Goal: Information Seeking & Learning: Check status

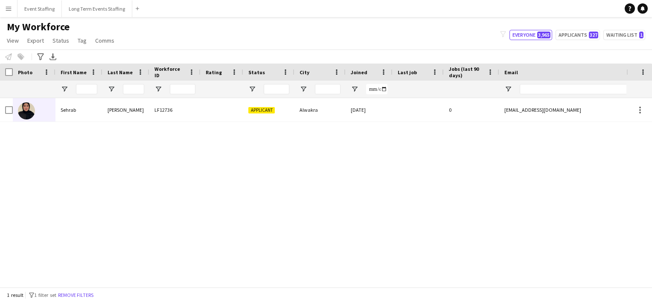
scroll to position [0, 15]
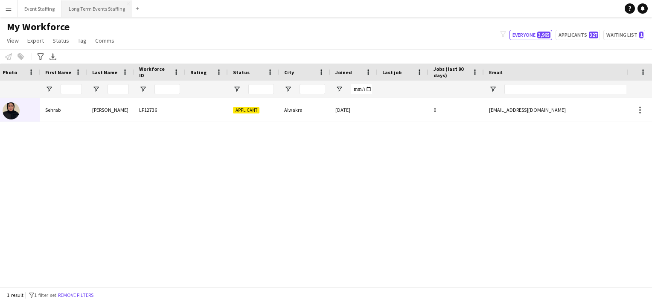
click at [91, 12] on button "Long Term Events Staffing Close" at bounding box center [97, 8] width 70 height 17
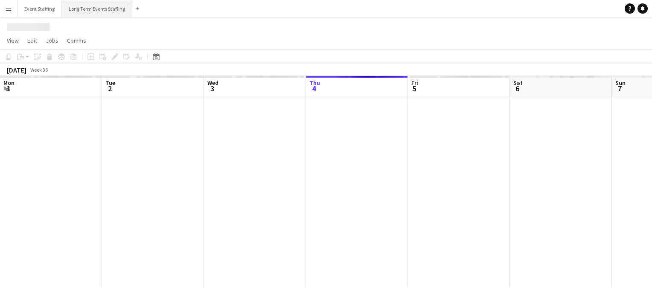
scroll to position [0, 204]
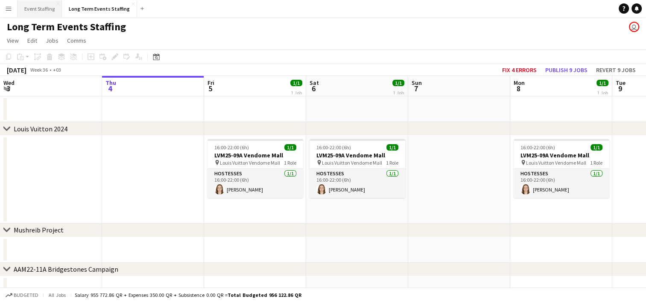
click at [34, 8] on button "Event Staffing Close" at bounding box center [39, 8] width 44 height 17
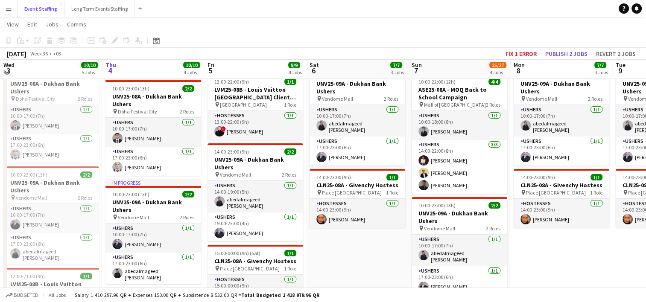
scroll to position [157, 0]
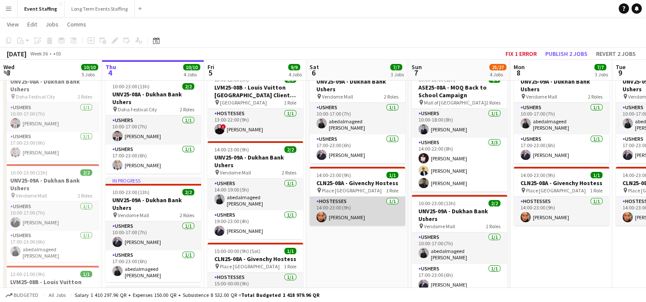
click at [317, 217] on app-user-avatar at bounding box center [321, 217] width 10 height 10
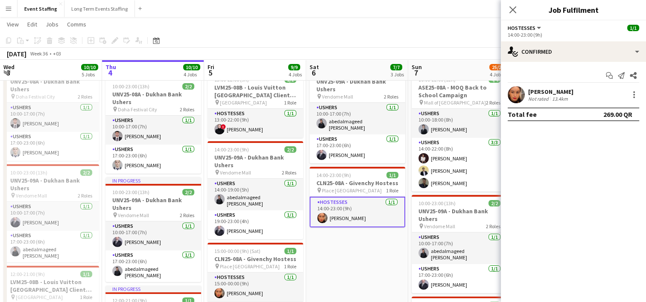
click at [517, 93] on app-user-avatar at bounding box center [515, 94] width 17 height 17
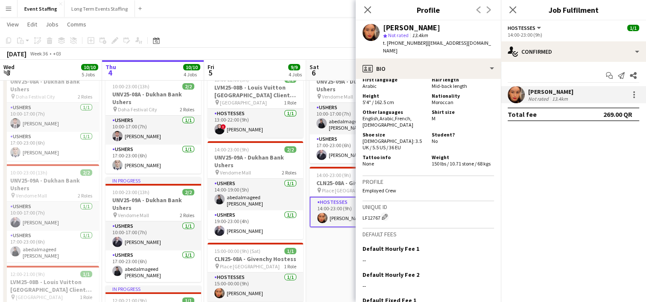
scroll to position [530, 0]
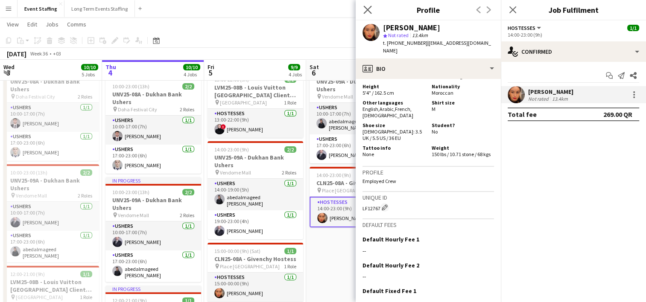
click at [364, 5] on app-icon "Close pop-in" at bounding box center [367, 10] width 12 height 12
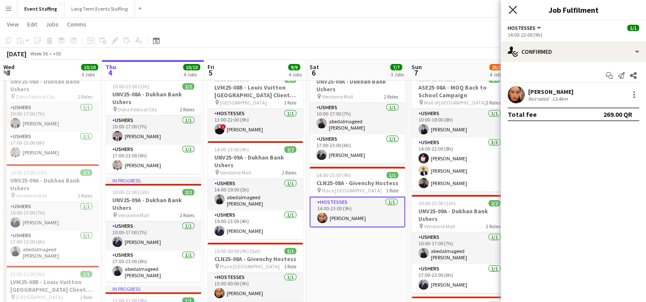
click at [512, 8] on icon "Close pop-in" at bounding box center [512, 10] width 8 height 8
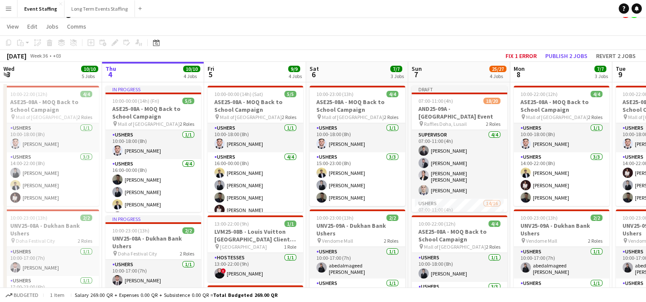
scroll to position [12, 0]
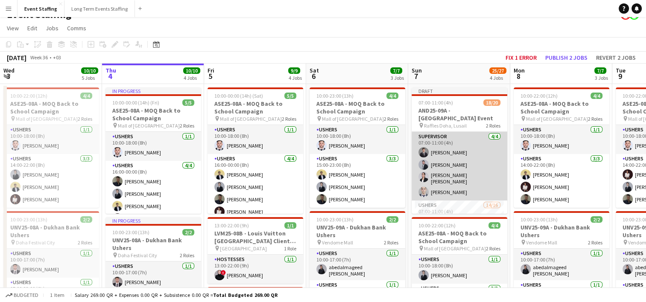
click at [459, 177] on app-card-role "Supervisor [DATE] 07:00-11:00 (4h) [PERSON_NAME] Yahia [PERSON_NAME] [PERSON_NA…" at bounding box center [459, 166] width 96 height 69
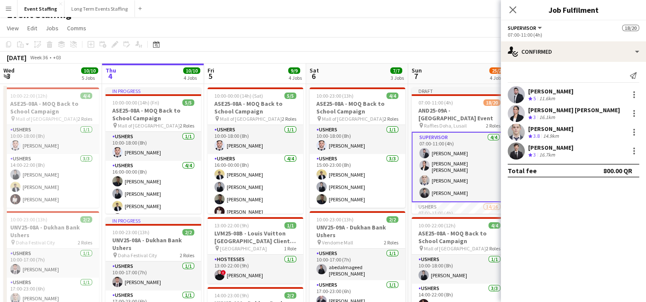
click at [518, 116] on app-user-avatar at bounding box center [515, 113] width 17 height 17
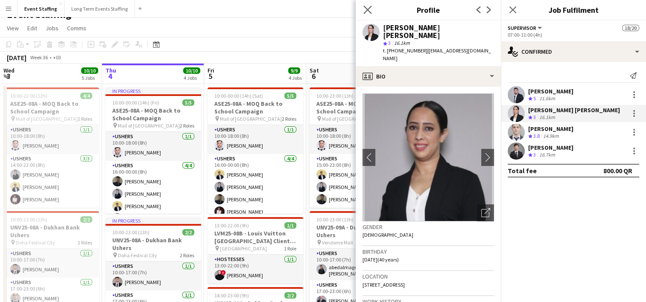
click at [368, 5] on app-icon "Close pop-in" at bounding box center [367, 10] width 12 height 12
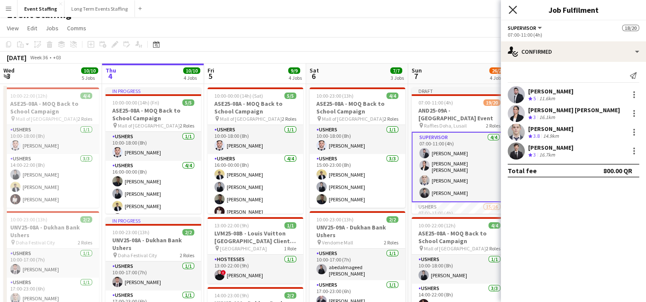
click at [514, 10] on icon "Close pop-in" at bounding box center [512, 10] width 8 height 8
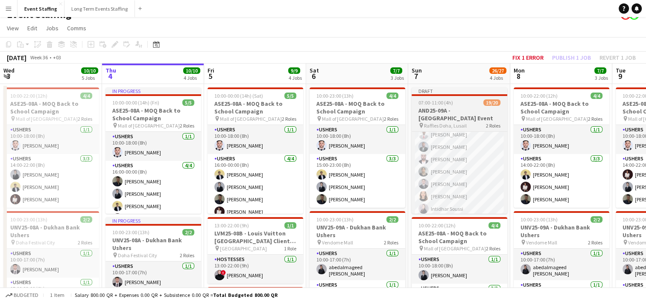
scroll to position [118, 0]
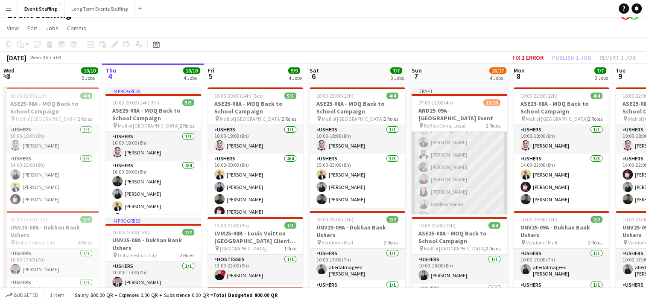
click at [419, 187] on app-user-avatar at bounding box center [423, 192] width 10 height 10
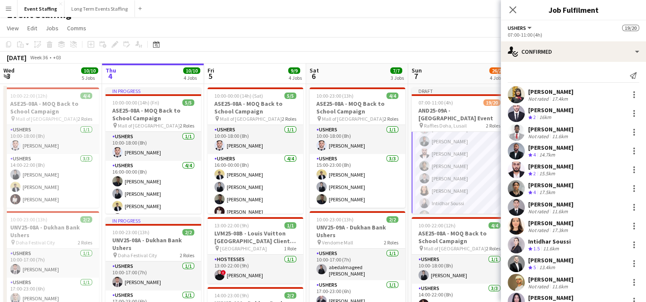
scroll to position [117, 0]
click at [516, 224] on app-user-avatar at bounding box center [515, 226] width 17 height 17
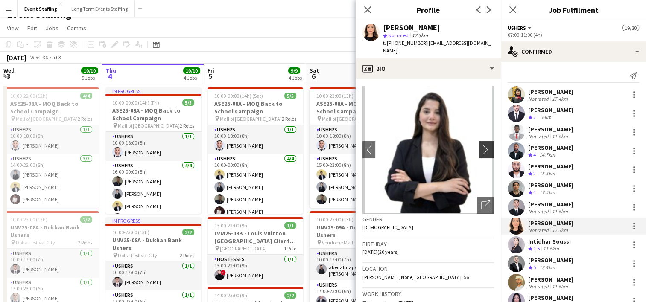
click at [481, 145] on app-icon "chevron-right" at bounding box center [487, 149] width 13 height 9
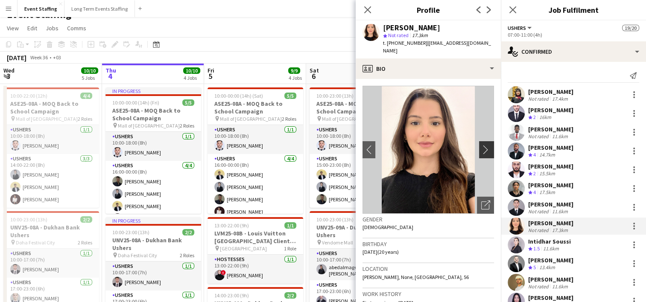
click at [481, 145] on app-icon "chevron-right" at bounding box center [487, 149] width 13 height 9
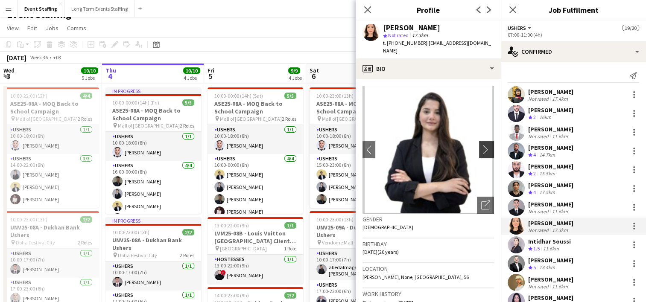
click at [481, 145] on app-icon "chevron-right" at bounding box center [487, 149] width 13 height 9
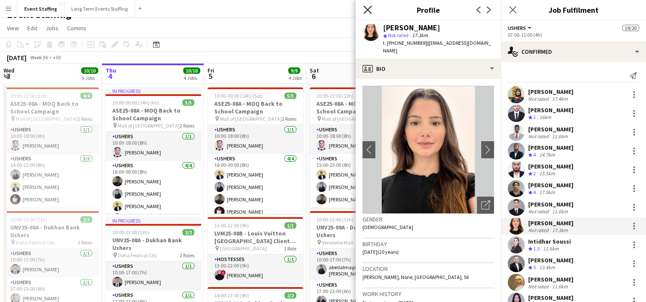
click at [367, 12] on icon "Close pop-in" at bounding box center [367, 10] width 8 height 8
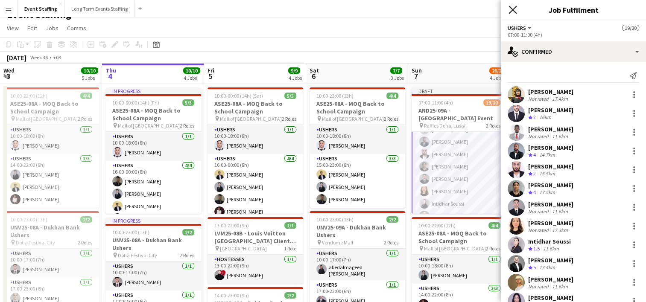
click at [510, 6] on icon "Close pop-in" at bounding box center [512, 10] width 8 height 8
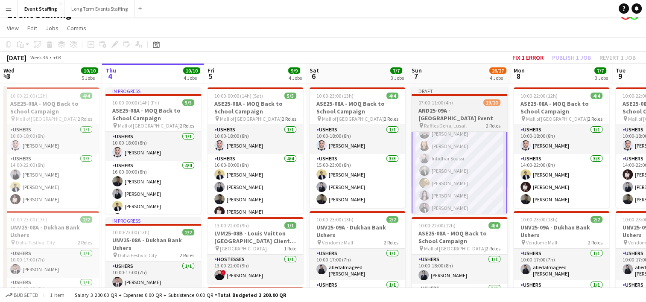
scroll to position [167, 0]
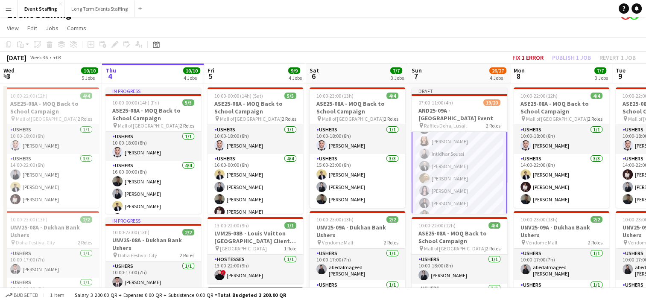
click at [428, 185] on app-card-role "Ushers 15/16 07:00-11:00 (4h) [PERSON_NAME] [PERSON_NAME] [PERSON_NAME] Jaad [P…" at bounding box center [459, 141] width 96 height 216
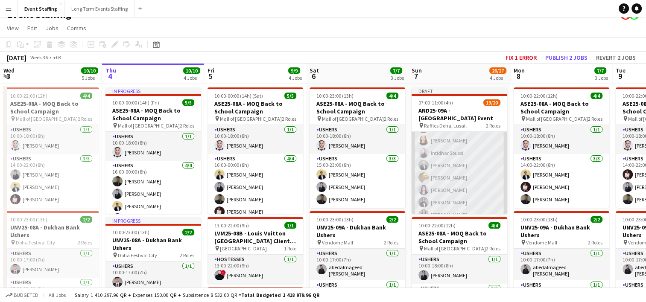
scroll to position [167, 0]
click at [422, 187] on app-user-avatar at bounding box center [423, 190] width 10 height 10
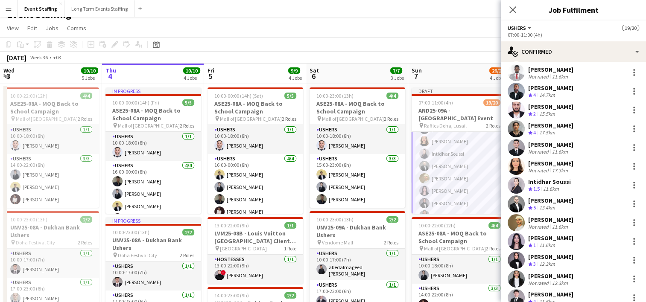
scroll to position [60, 0]
click at [514, 241] on app-user-avatar at bounding box center [515, 241] width 17 height 17
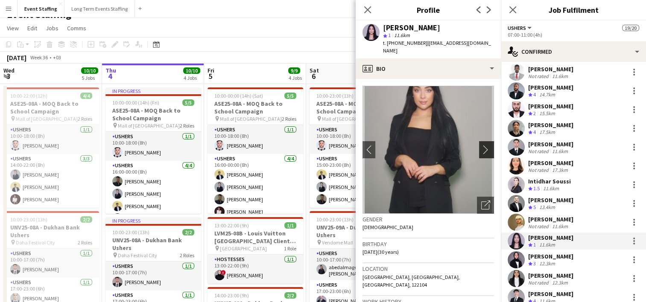
click at [481, 145] on app-icon "chevron-right" at bounding box center [487, 149] width 13 height 9
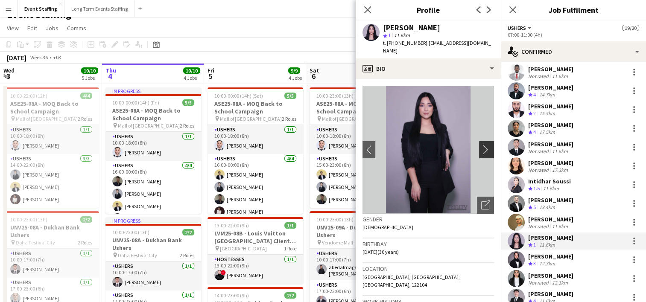
click at [481, 145] on app-icon "chevron-right" at bounding box center [487, 149] width 13 height 9
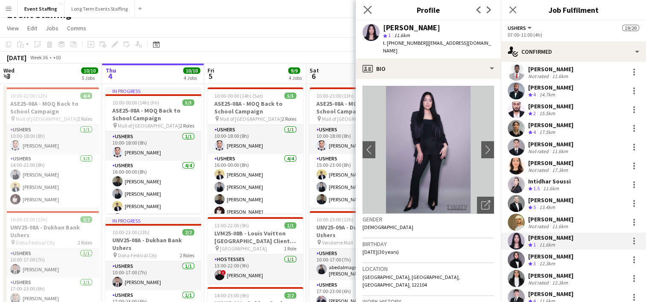
click at [370, 11] on icon "Close pop-in" at bounding box center [367, 10] width 8 height 8
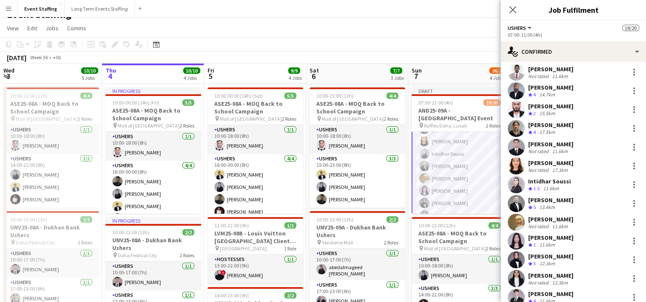
click at [515, 258] on app-user-avatar at bounding box center [515, 259] width 17 height 17
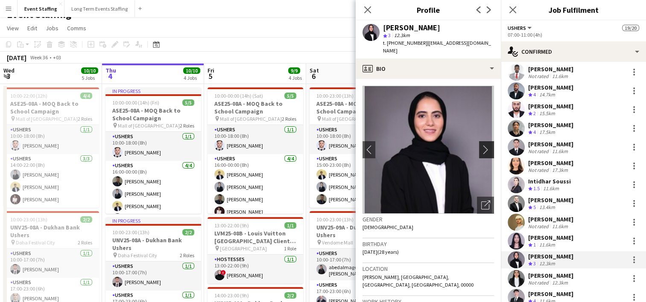
click at [481, 145] on app-icon "chevron-right" at bounding box center [487, 149] width 13 height 9
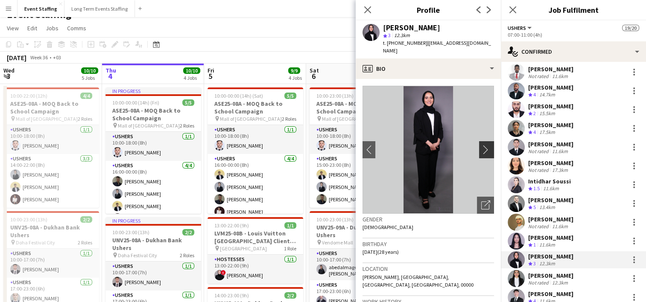
click at [481, 145] on app-icon "chevron-right" at bounding box center [487, 149] width 13 height 9
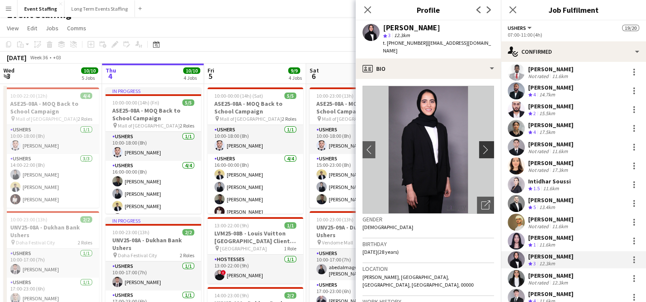
click at [481, 145] on app-icon "chevron-right" at bounding box center [487, 149] width 13 height 9
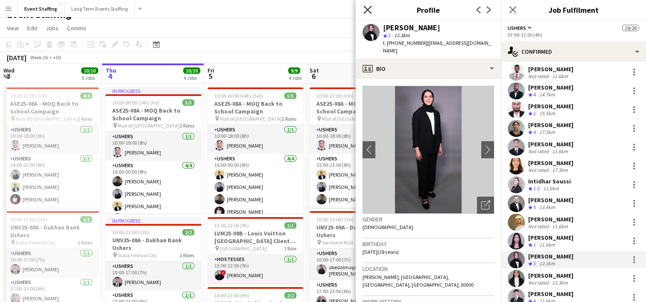
click at [364, 10] on icon "Close pop-in" at bounding box center [367, 10] width 8 height 8
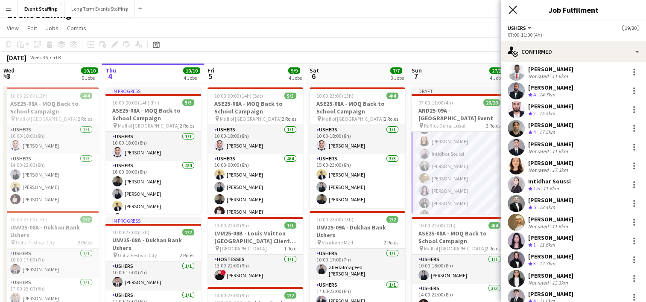
click at [514, 11] on icon "Close pop-in" at bounding box center [512, 10] width 8 height 8
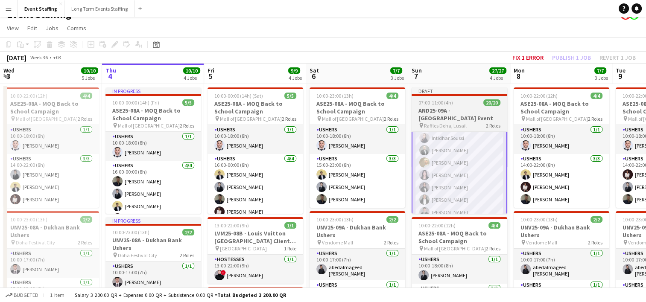
scroll to position [200, 0]
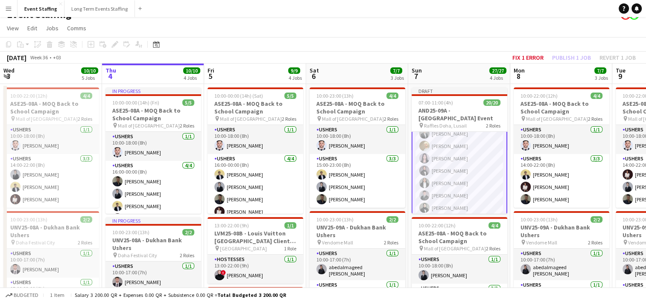
click at [437, 209] on app-card-role "Ushers 16/16 07:00-11:00 (4h) [PERSON_NAME] [PERSON_NAME] [PERSON_NAME] Jaad [P…" at bounding box center [459, 109] width 96 height 216
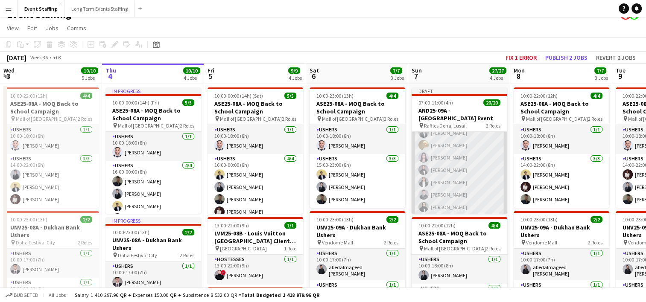
scroll to position [199, 0]
click at [424, 207] on app-user-avatar at bounding box center [423, 208] width 10 height 10
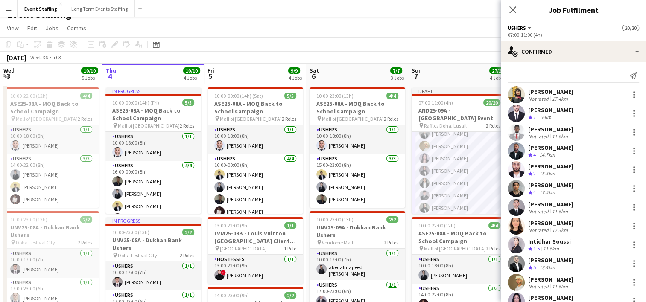
scroll to position [108, 0]
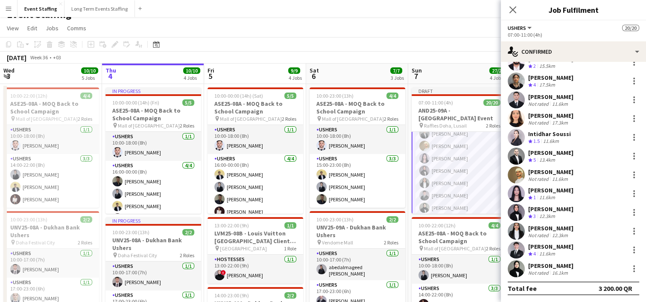
click at [519, 268] on app-user-avatar at bounding box center [515, 268] width 17 height 17
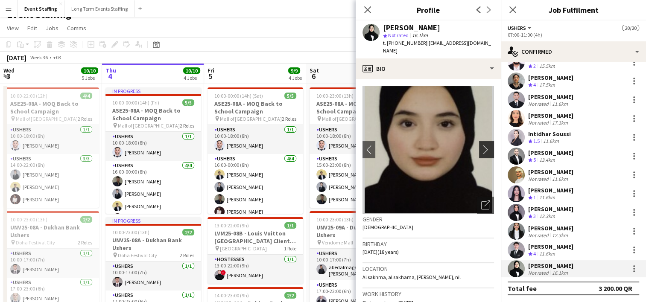
click at [482, 145] on app-icon "chevron-right" at bounding box center [487, 149] width 13 height 9
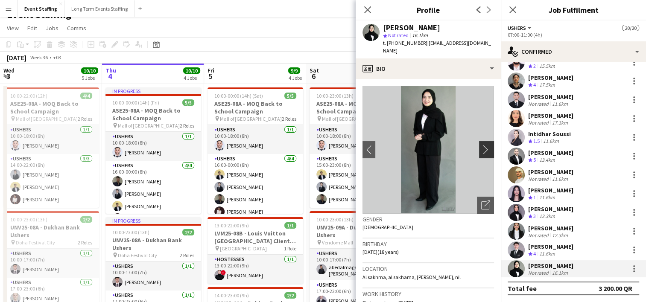
click at [482, 145] on app-icon "chevron-right" at bounding box center [487, 149] width 13 height 9
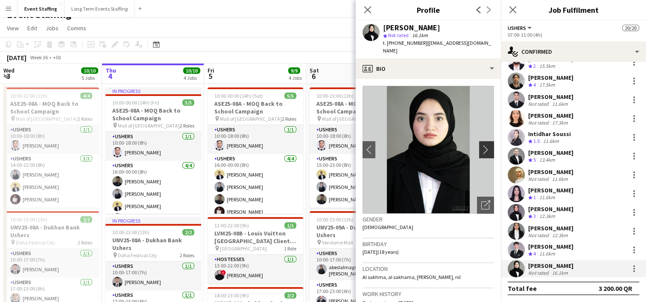
click at [482, 145] on app-icon "chevron-right" at bounding box center [487, 149] width 13 height 9
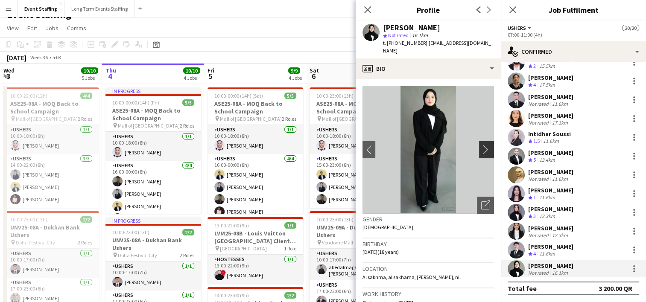
click at [482, 145] on app-icon "chevron-right" at bounding box center [487, 149] width 13 height 9
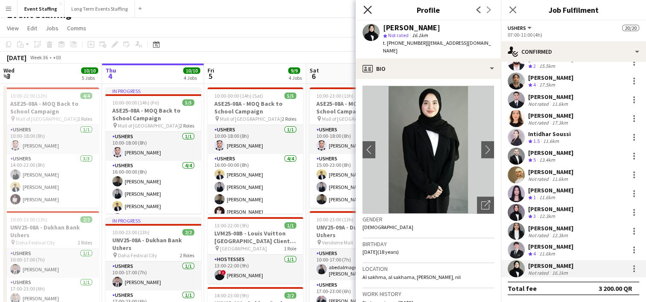
click at [369, 9] on icon "Close pop-in" at bounding box center [367, 10] width 8 height 8
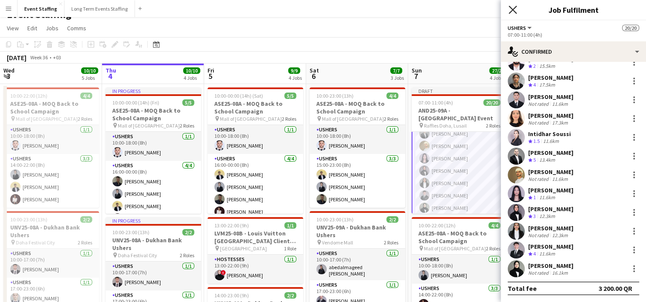
click at [510, 12] on icon at bounding box center [512, 10] width 8 height 8
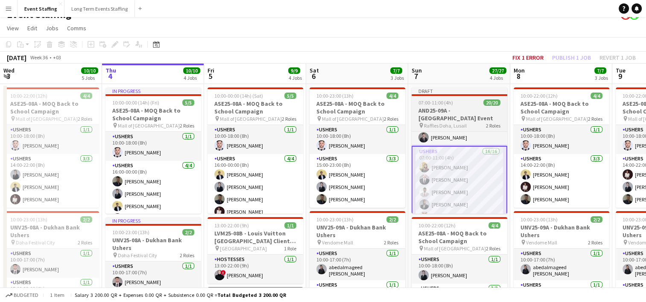
scroll to position [52, 0]
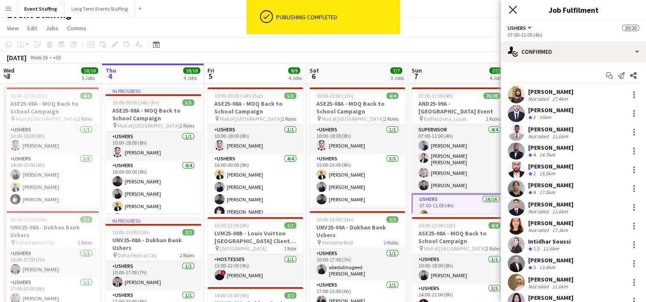
click at [512, 7] on icon "Close pop-in" at bounding box center [512, 10] width 8 height 8
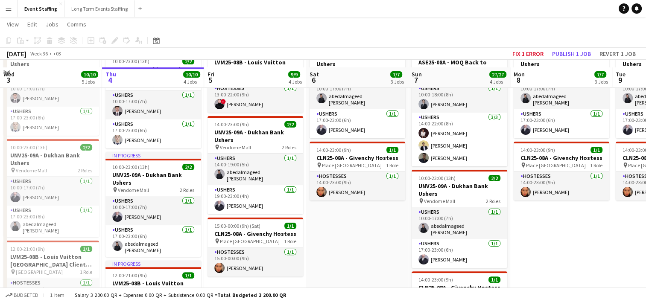
scroll to position [214, 0]
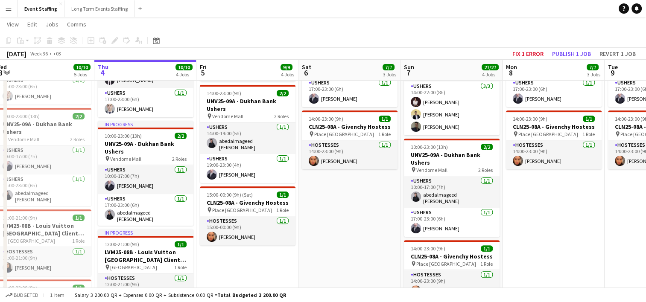
drag, startPoint x: 644, startPoint y: 130, endPoint x: 636, endPoint y: 91, distance: 39.2
click at [636, 91] on app-calendar-viewport "Mon 1 11/11 6 Jobs Tue 2 10/10 5 Jobs Wed 3 10/10 5 Jobs Thu 4 10/10 4 Jobs Fri…" at bounding box center [323, 146] width 646 height 654
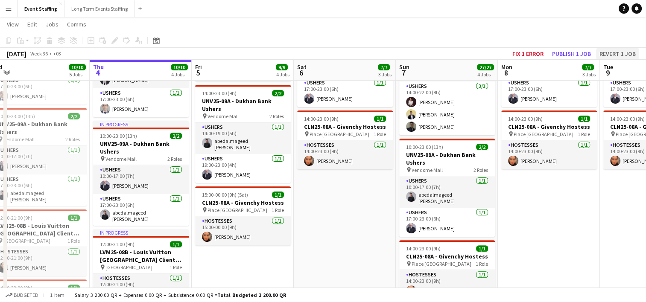
drag, startPoint x: 636, startPoint y: 91, endPoint x: 632, endPoint y: 50, distance: 41.2
click at [632, 50] on app-calendar "Copy Paste Paste Ctrl+V Paste with crew Ctrl+Shift+V Paste linked Job [GEOGRAPH…" at bounding box center [323, 146] width 646 height 654
click at [97, 9] on button "Long Term Events Staffing Close" at bounding box center [99, 8] width 70 height 17
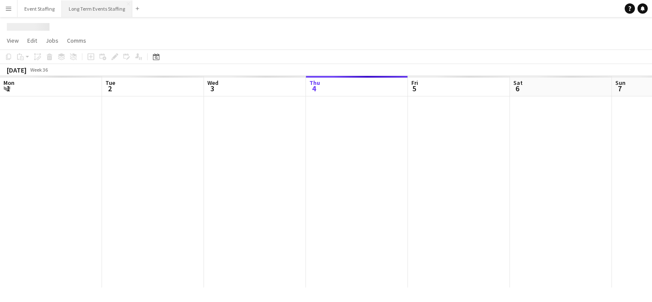
scroll to position [0, 204]
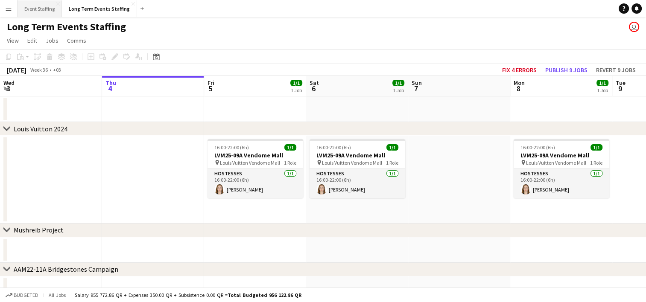
click at [42, 7] on button "Event Staffing Close" at bounding box center [39, 8] width 44 height 17
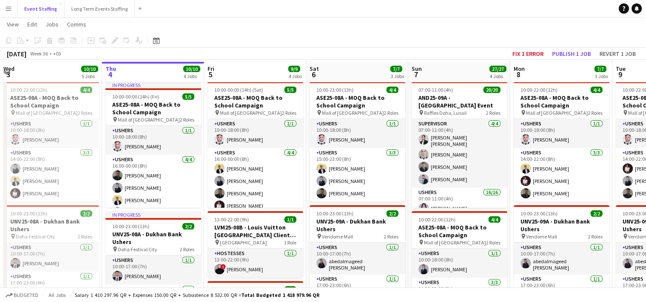
scroll to position [70, 0]
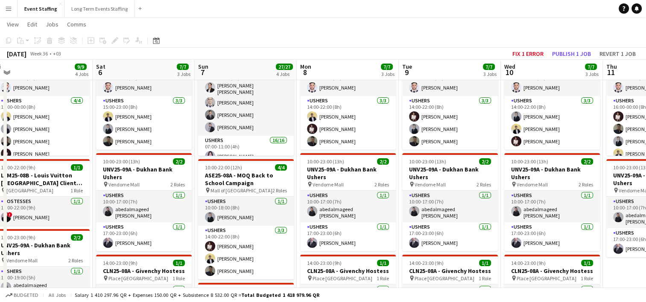
drag, startPoint x: 574, startPoint y: 237, endPoint x: 360, endPoint y: 210, distance: 215.1
click at [360, 210] on app-calendar-viewport "Wed 3 10/10 5 Jobs Thu 4 10/10 4 Jobs Fri 5 9/9 4 Jobs Sat 6 7/7 3 Jobs Sun 7 2…" at bounding box center [323, 291] width 646 height 654
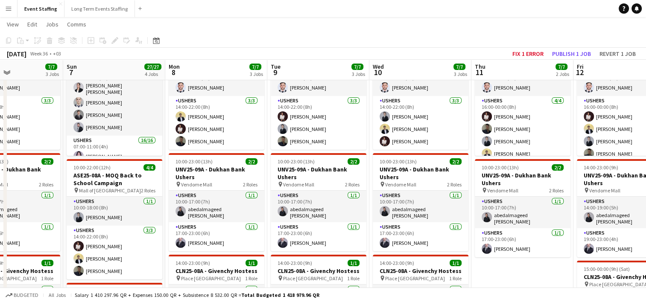
drag, startPoint x: 462, startPoint y: 210, endPoint x: 331, endPoint y: 200, distance: 131.8
click at [331, 200] on app-calendar-viewport "Wed 3 10/10 5 Jobs Thu 4 10/10 4 Jobs Fri 5 9/9 4 Jobs Sat 6 7/7 3 Jobs Sun 7 2…" at bounding box center [323, 291] width 646 height 654
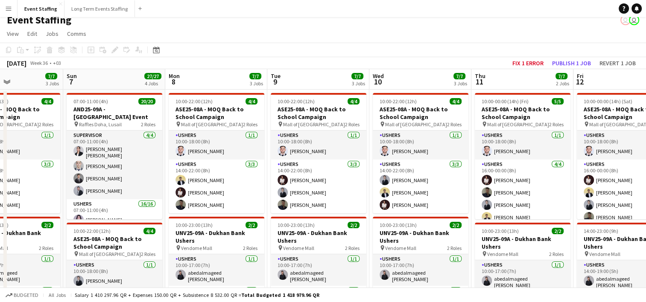
scroll to position [0, 0]
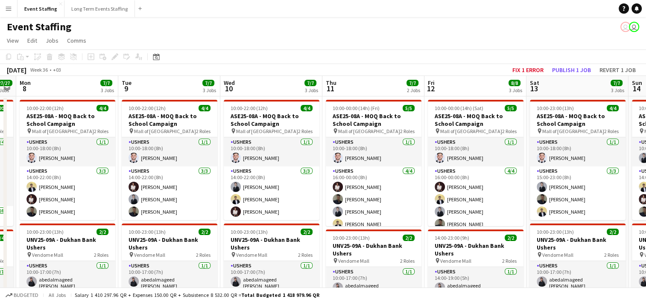
drag, startPoint x: 510, startPoint y: 160, endPoint x: 360, endPoint y: 159, distance: 150.2
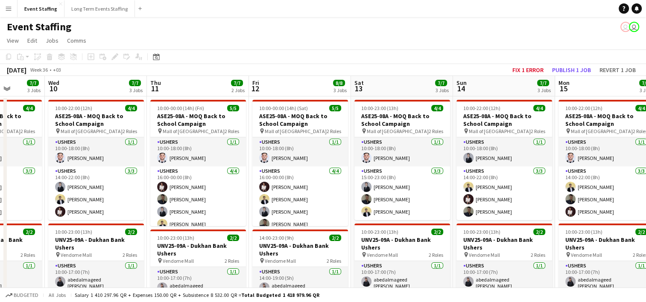
scroll to position [0, 262]
drag, startPoint x: 476, startPoint y: 178, endPoint x: 302, endPoint y: 172, distance: 174.2
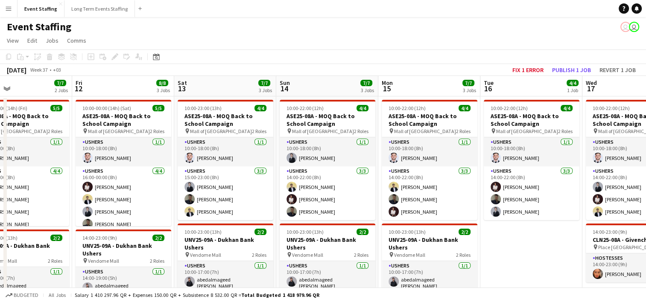
drag, startPoint x: 434, startPoint y: 173, endPoint x: 254, endPoint y: 154, distance: 181.0
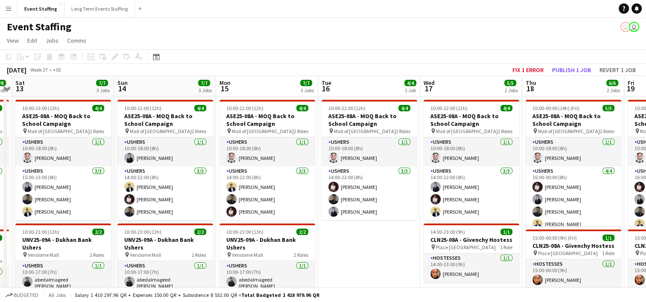
drag, startPoint x: 444, startPoint y: 185, endPoint x: 285, endPoint y: 191, distance: 158.9
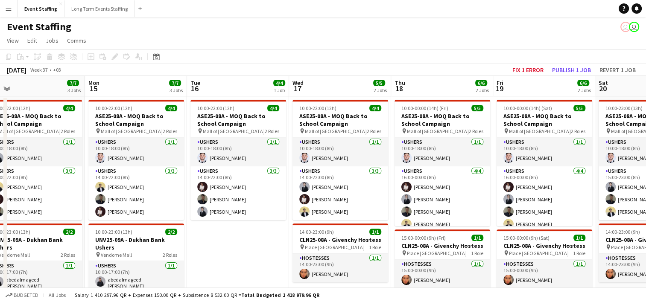
drag, startPoint x: 501, startPoint y: 195, endPoint x: 369, endPoint y: 178, distance: 133.3
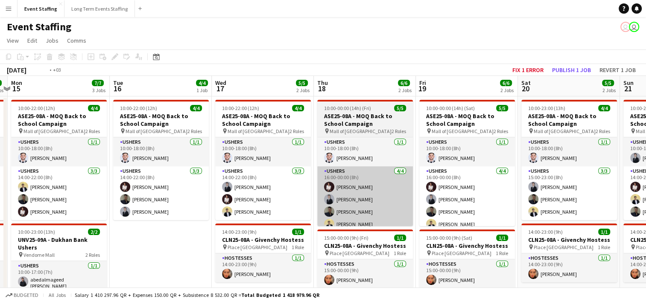
scroll to position [0, 262]
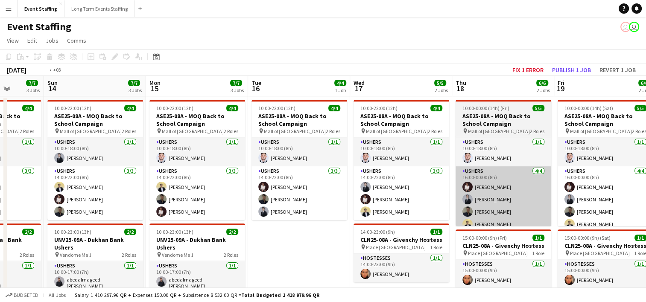
drag, startPoint x: 434, startPoint y: 201, endPoint x: 292, endPoint y: 199, distance: 141.3
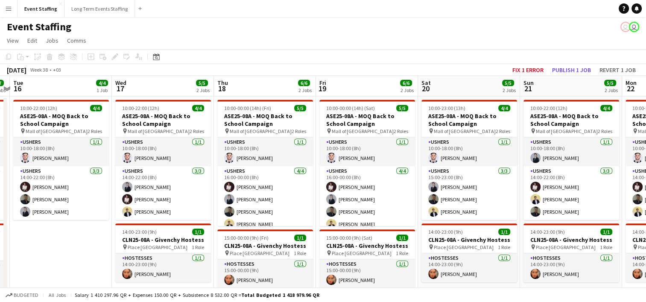
scroll to position [0, 298]
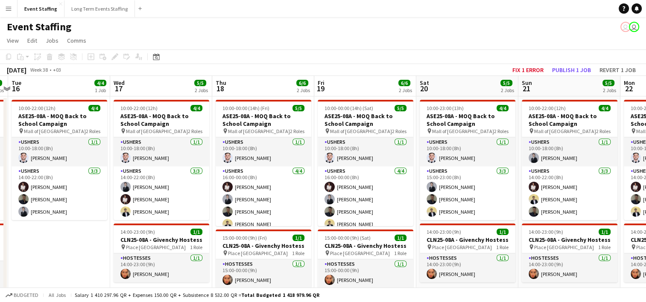
drag, startPoint x: 401, startPoint y: 208, endPoint x: 365, endPoint y: 195, distance: 38.1
